Goal: Information Seeking & Learning: Find specific fact

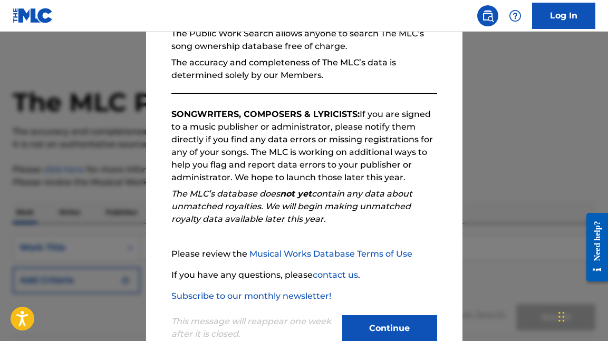
scroll to position [141, 0]
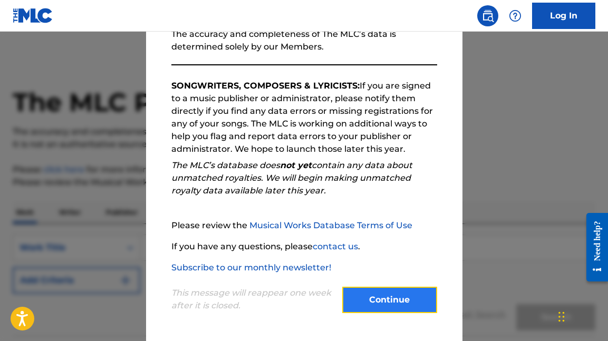
click at [385, 298] on button "Continue" at bounding box center [389, 300] width 95 height 26
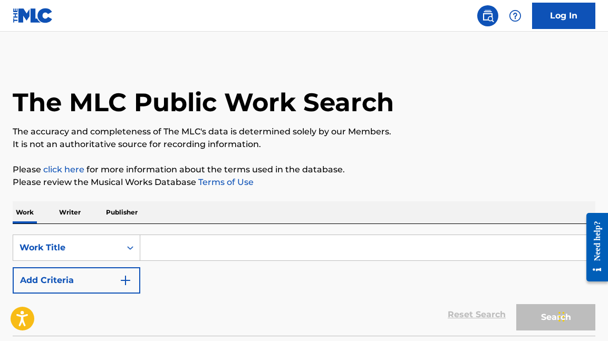
click at [181, 249] on input "Search Form" at bounding box center [367, 247] width 454 height 25
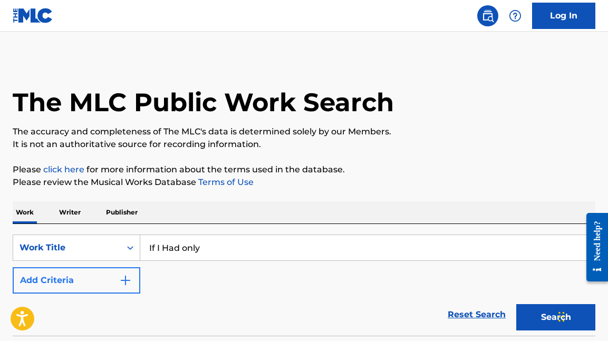
type input "If I Had only"
click at [129, 273] on button "Add Criteria" at bounding box center [77, 280] width 128 height 26
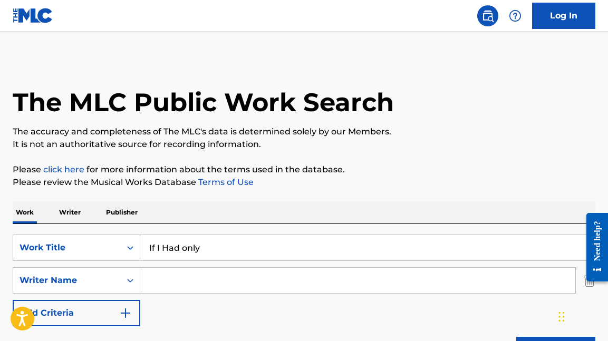
click at [167, 278] on input "Search Form" at bounding box center [357, 280] width 435 height 25
type input "child"
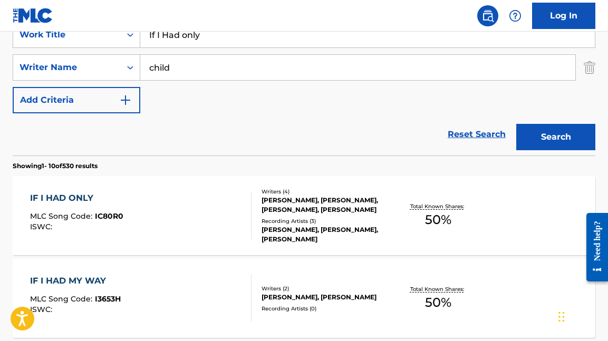
scroll to position [216, 0]
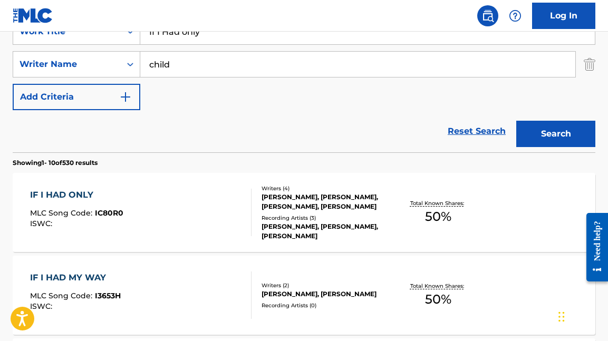
click at [172, 224] on div "IF I HAD ONLY MLC Song Code : IC80R0 ISWC :" at bounding box center [140, 212] width 221 height 47
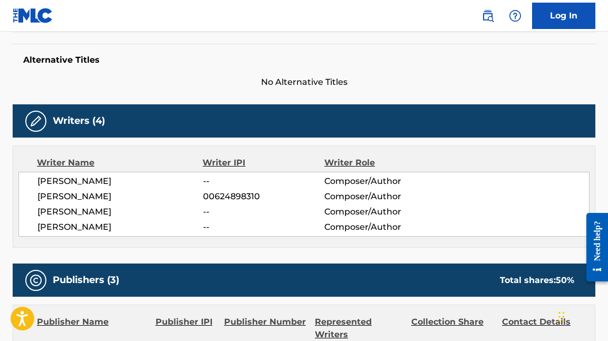
scroll to position [267, 0]
